Goal: Browse casually: Explore the website without a specific task or goal

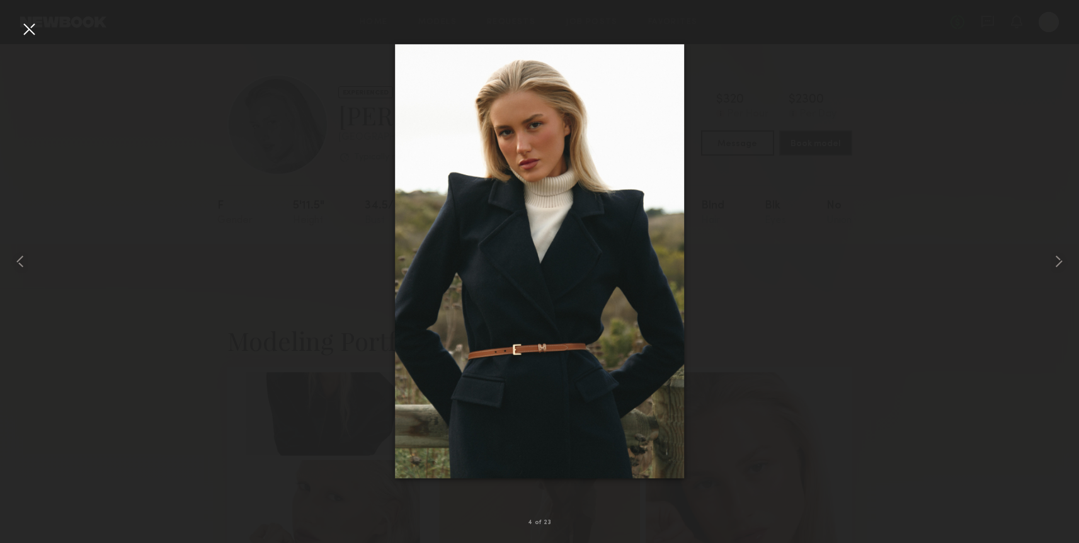
scroll to position [224, 0]
click at [14, 31] on div at bounding box center [21, 261] width 43 height 483
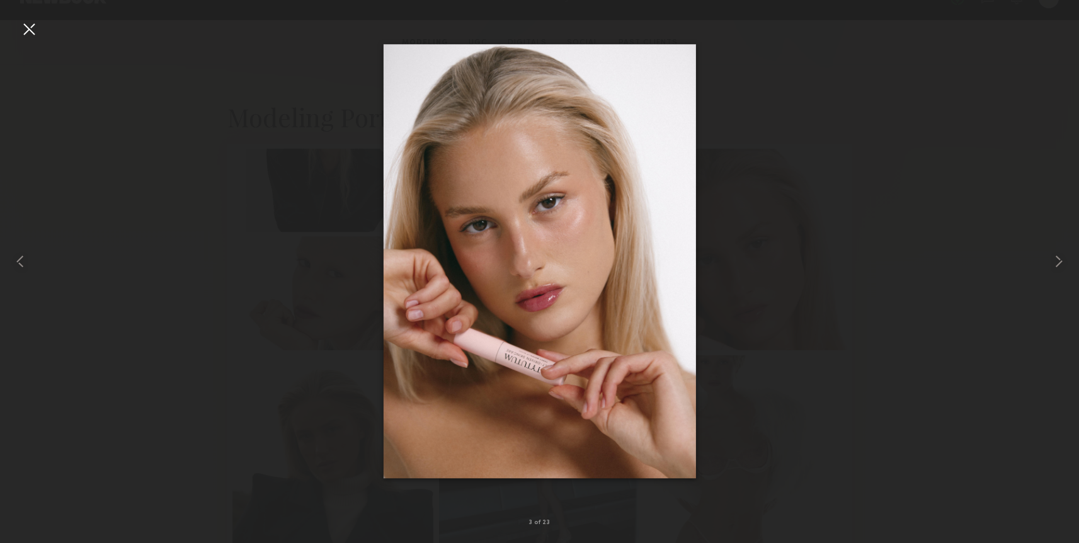
click at [26, 30] on div at bounding box center [29, 29] width 20 height 20
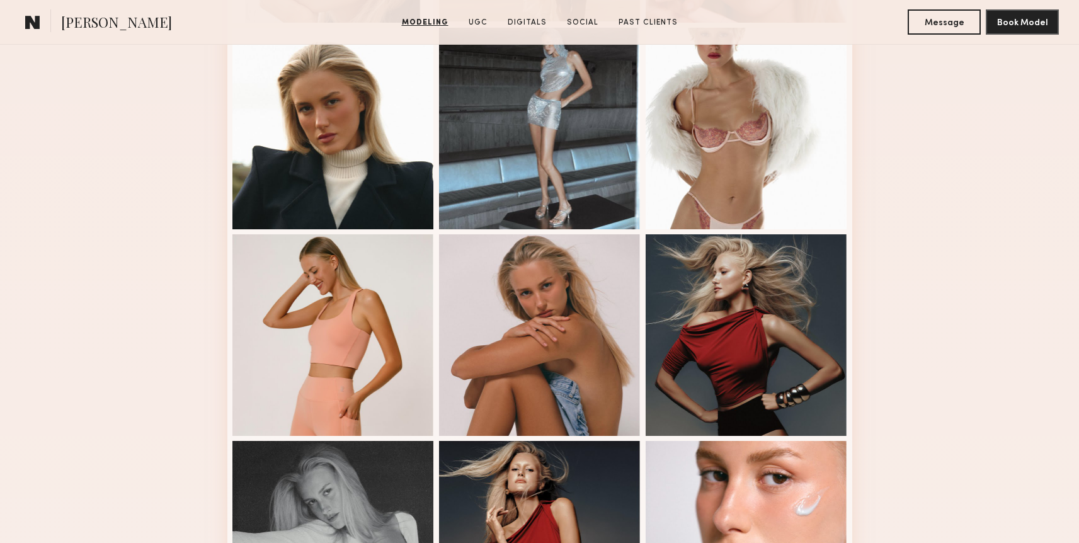
scroll to position [552, 0]
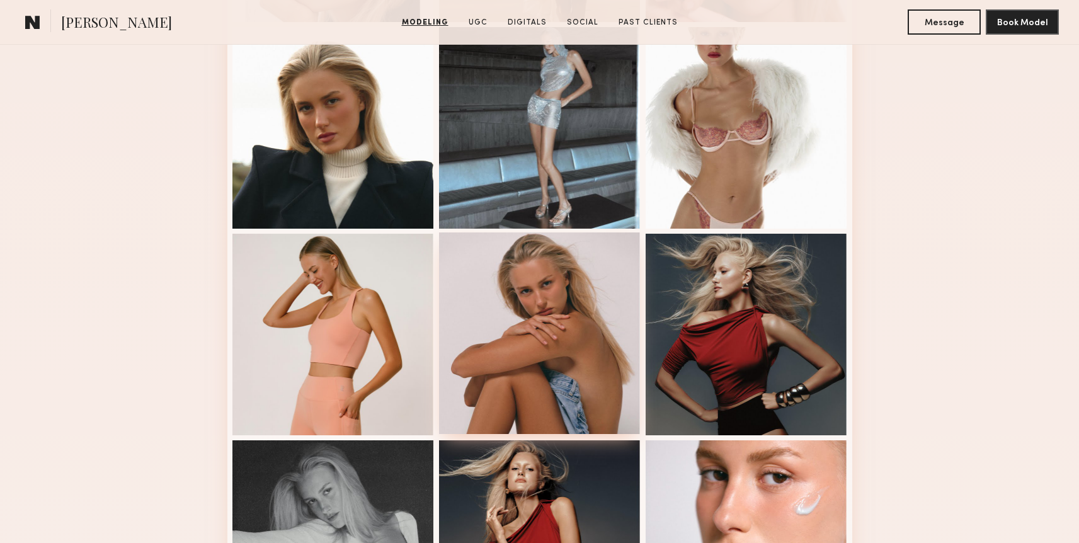
click at [527, 318] on div at bounding box center [540, 334] width 202 height 202
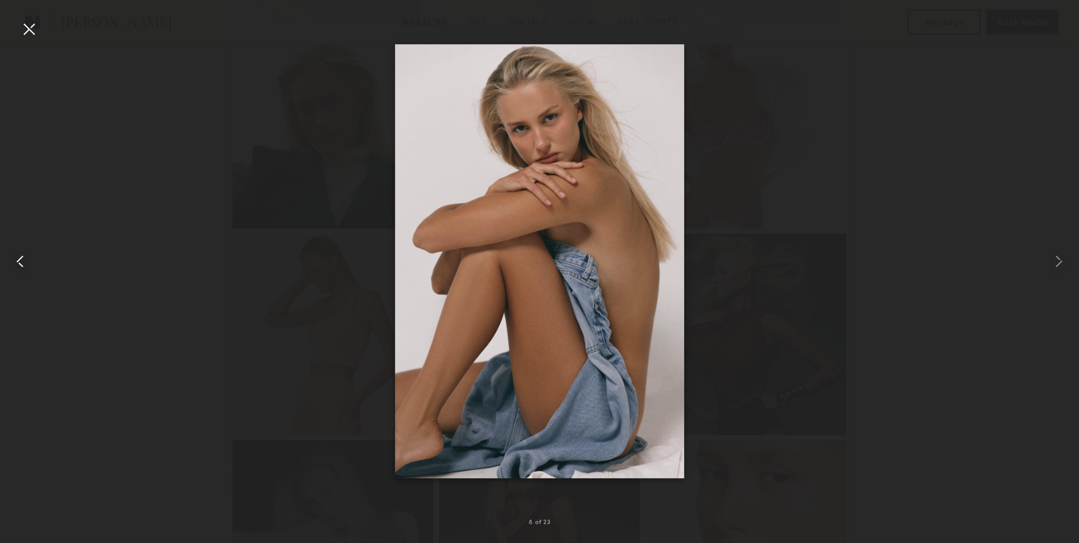
click at [33, 42] on div at bounding box center [21, 261] width 43 height 483
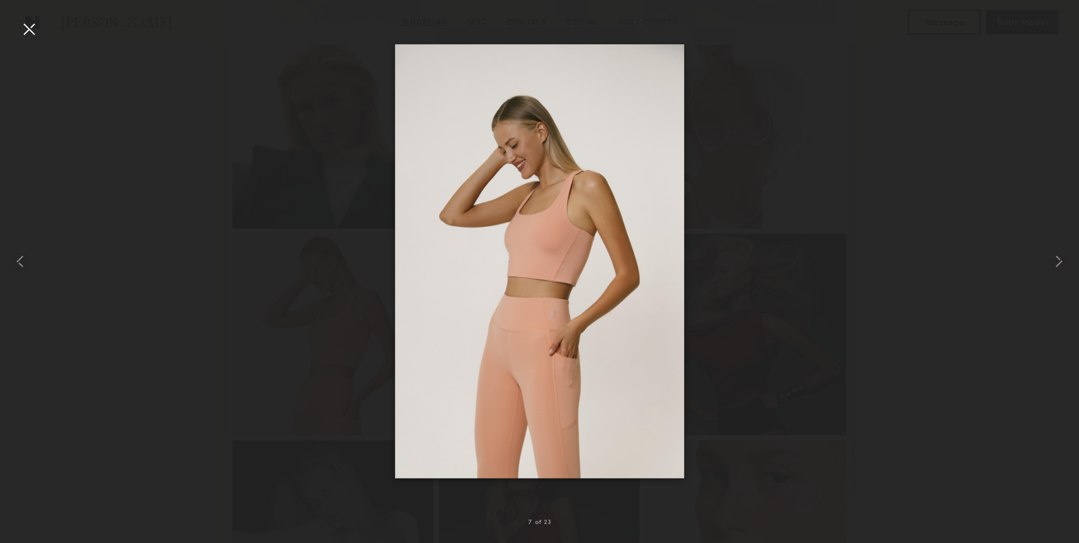
click at [35, 33] on div at bounding box center [29, 29] width 20 height 20
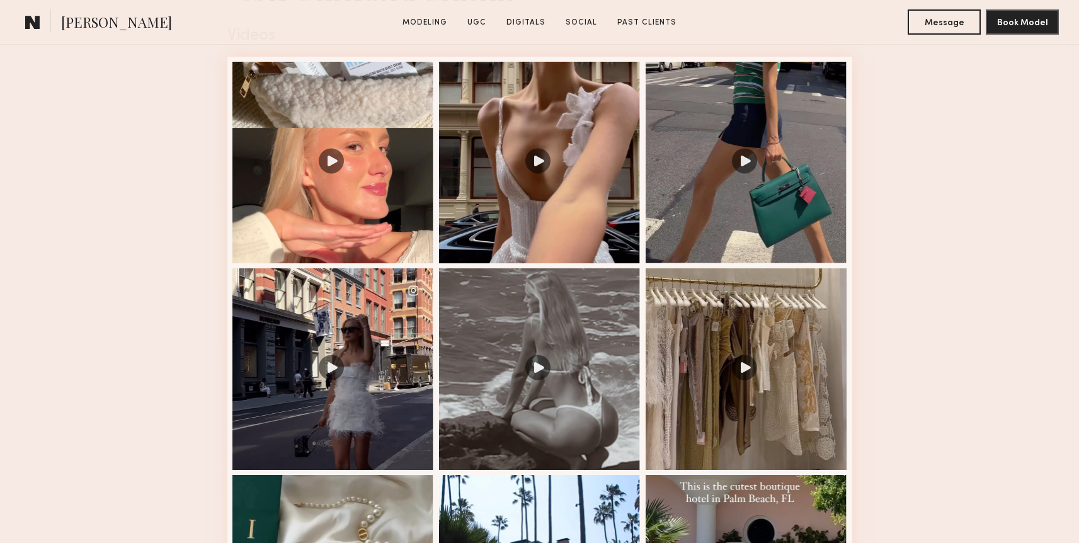
scroll to position [2103, 0]
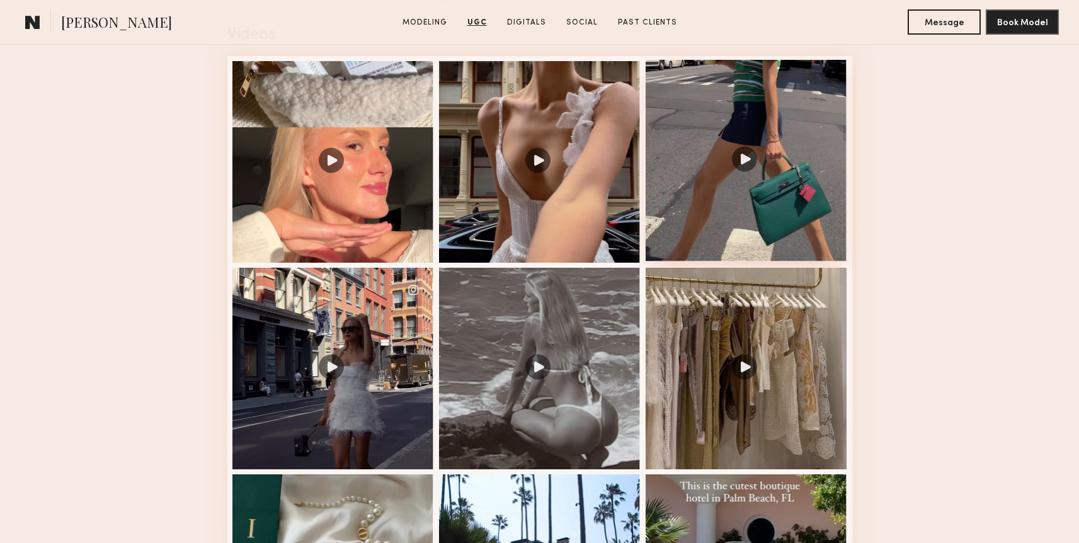
click at [759, 203] on div at bounding box center [747, 161] width 202 height 202
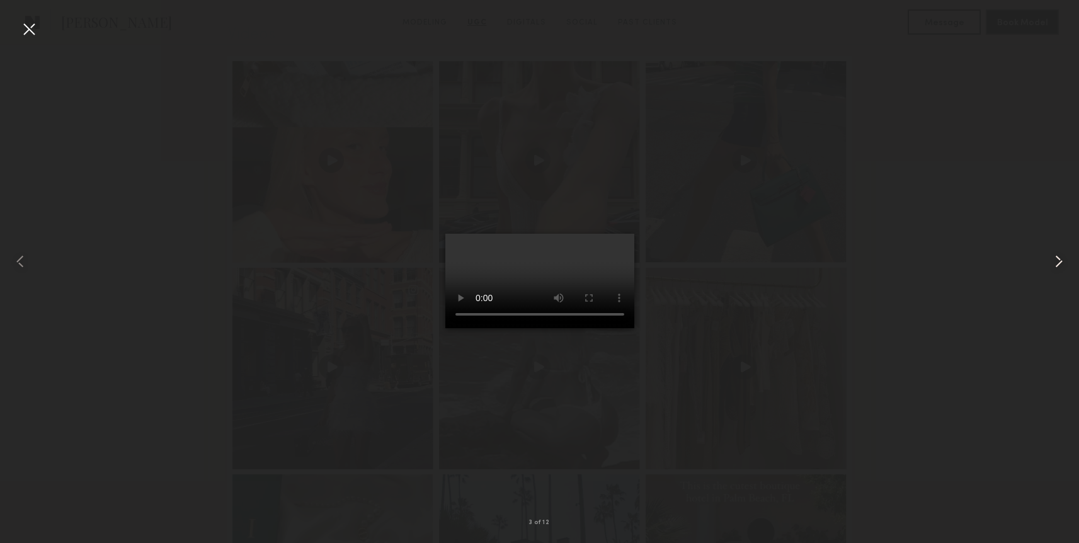
click at [1067, 268] on common-icon at bounding box center [1059, 261] width 20 height 20
click at [35, 41] on div at bounding box center [21, 261] width 43 height 483
click at [33, 35] on div at bounding box center [29, 29] width 20 height 20
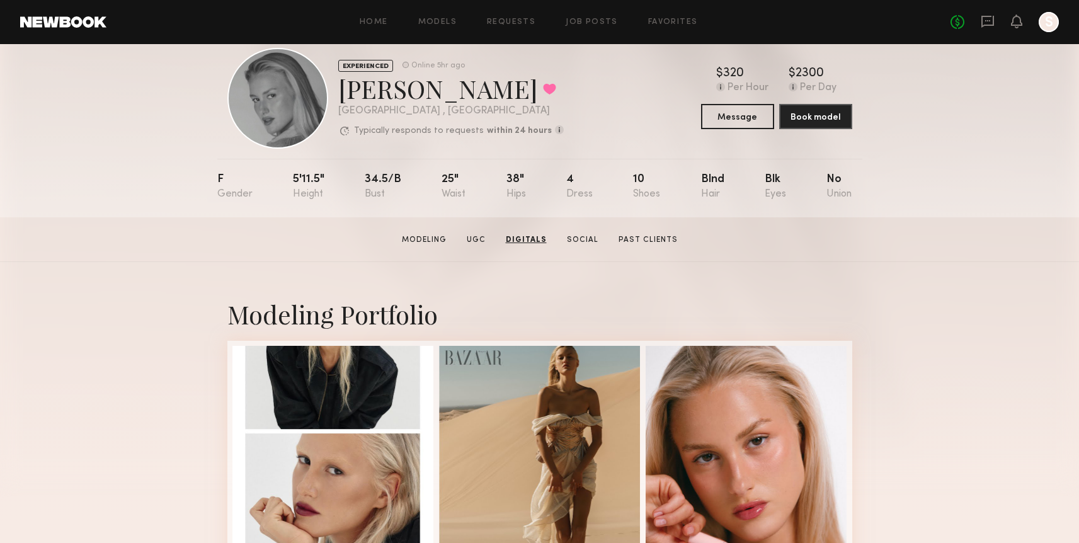
scroll to position [0, 0]
